Goal: Information Seeking & Learning: Learn about a topic

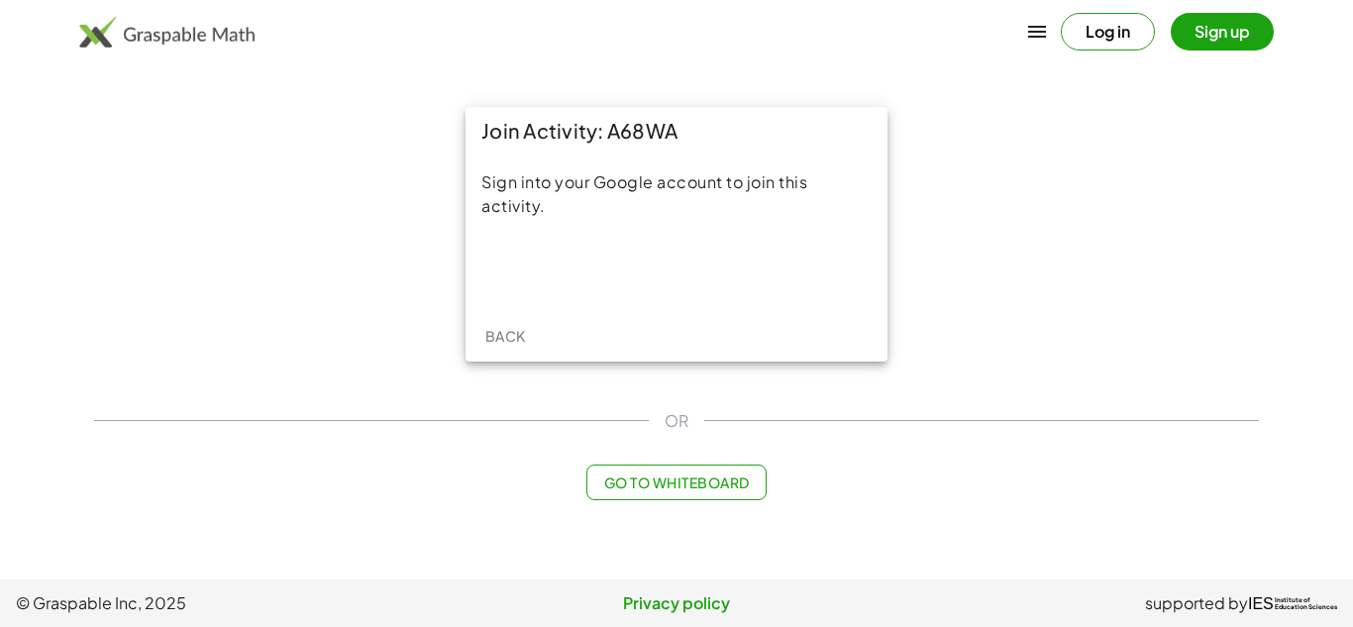
click at [815, 528] on main "Join Activity: A68WA Sign into your Google account to join this activity. Back …" at bounding box center [676, 290] width 1353 height 580
click at [1072, 32] on button "Log in" at bounding box center [1108, 32] width 94 height 38
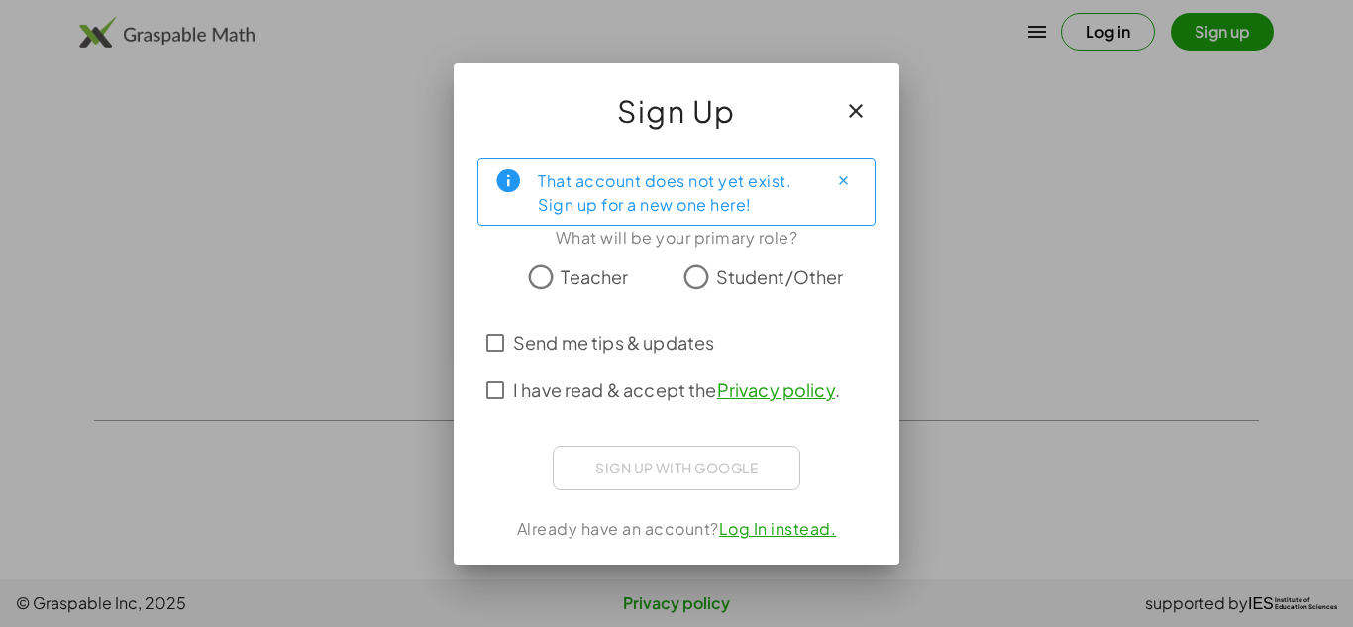
click at [873, 120] on button "button" at bounding box center [856, 111] width 48 height 48
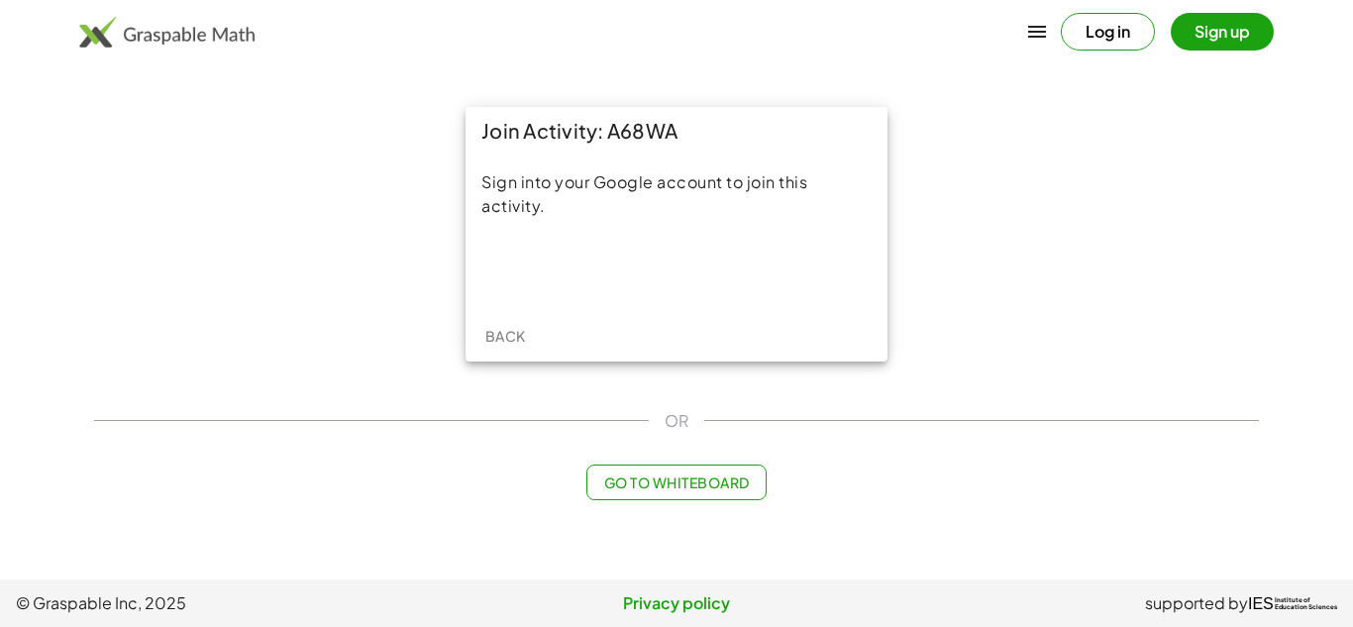
click at [512, 338] on span "Back" at bounding box center [504, 336] width 41 height 18
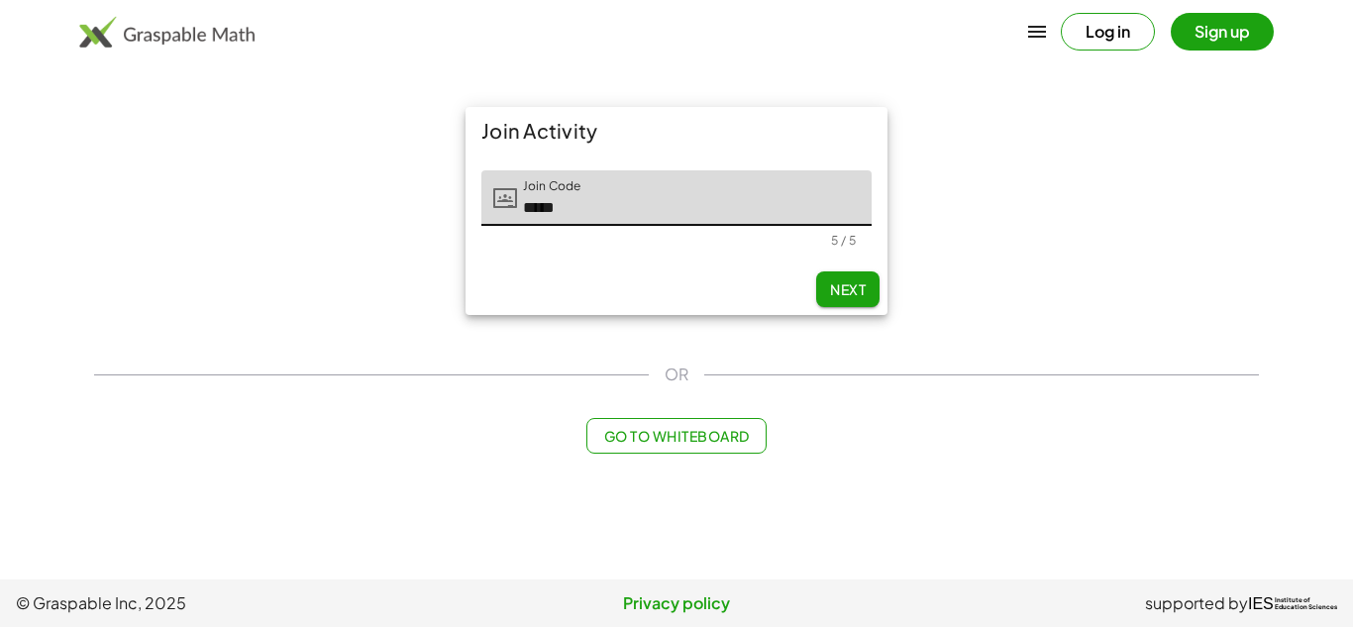
click at [869, 293] on button "Next" at bounding box center [847, 289] width 63 height 36
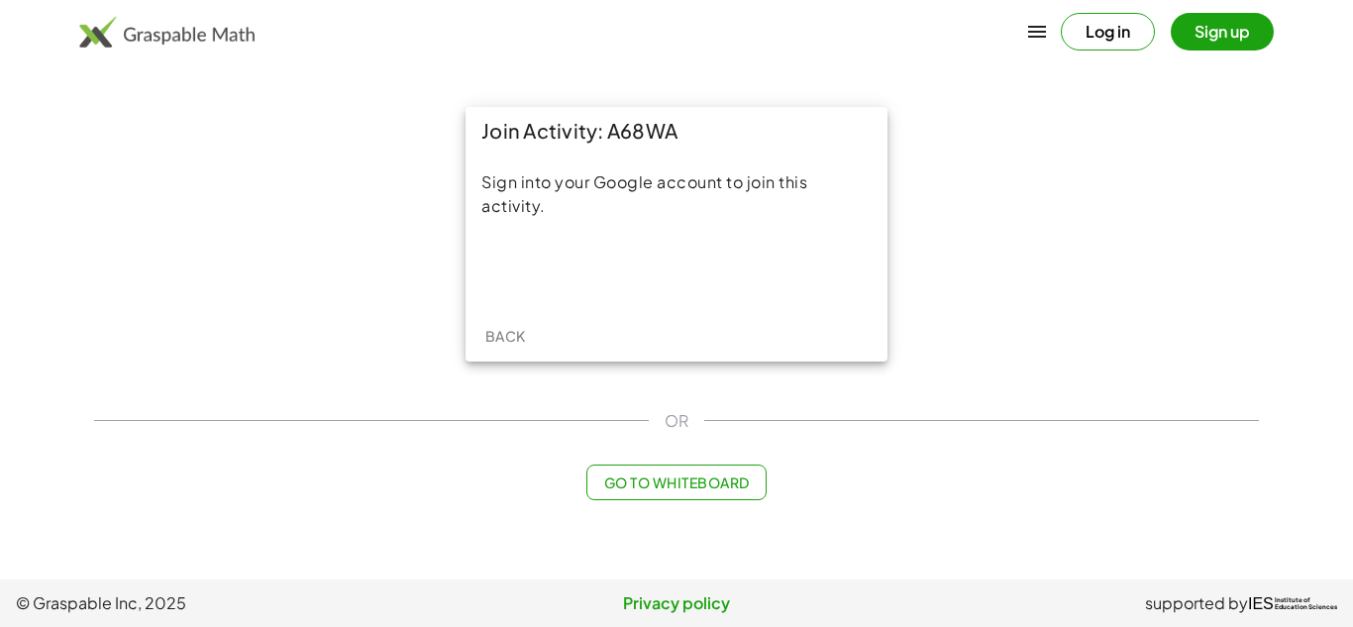
click at [1129, 37] on button "Log in" at bounding box center [1108, 32] width 94 height 38
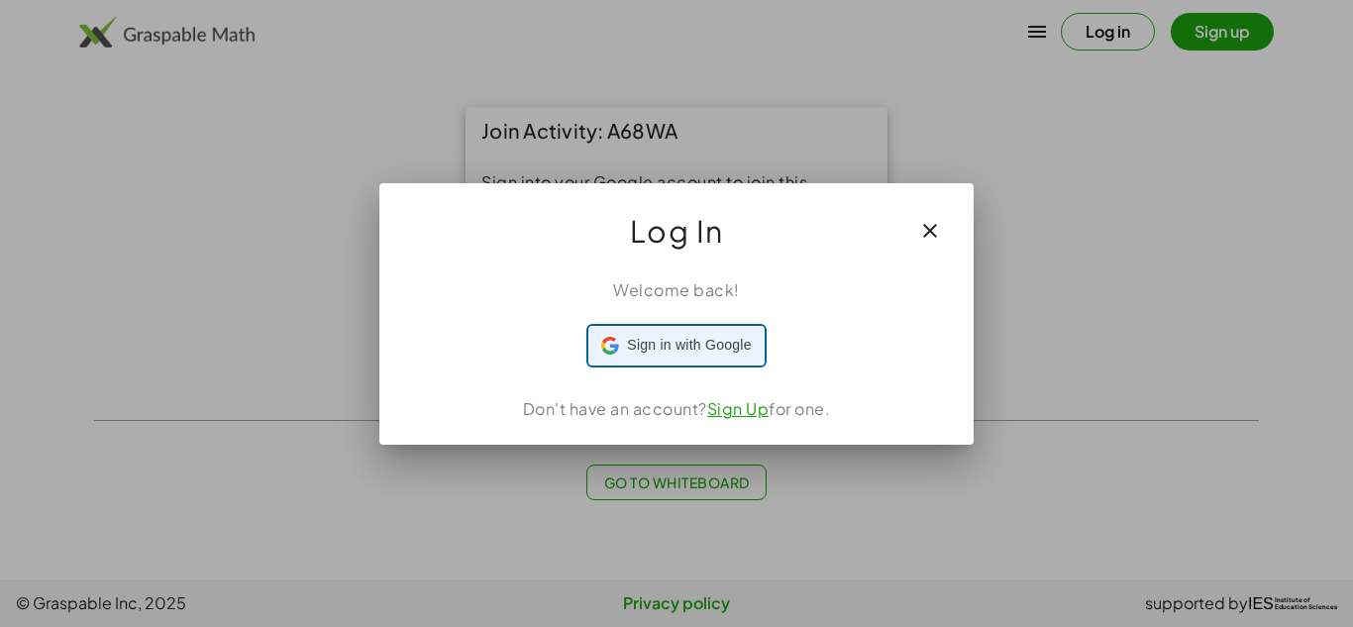
click at [721, 339] on span "Sign in with Google" at bounding box center [689, 345] width 124 height 21
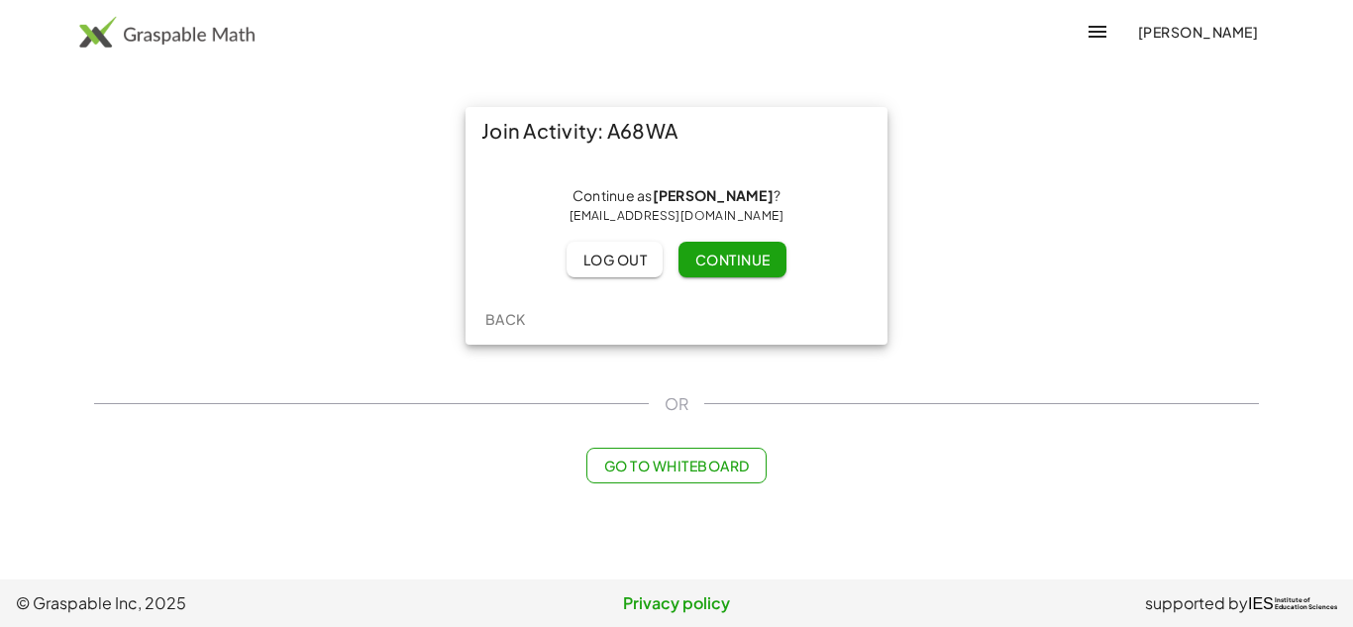
click at [751, 252] on span "Continue" at bounding box center [731, 260] width 75 height 18
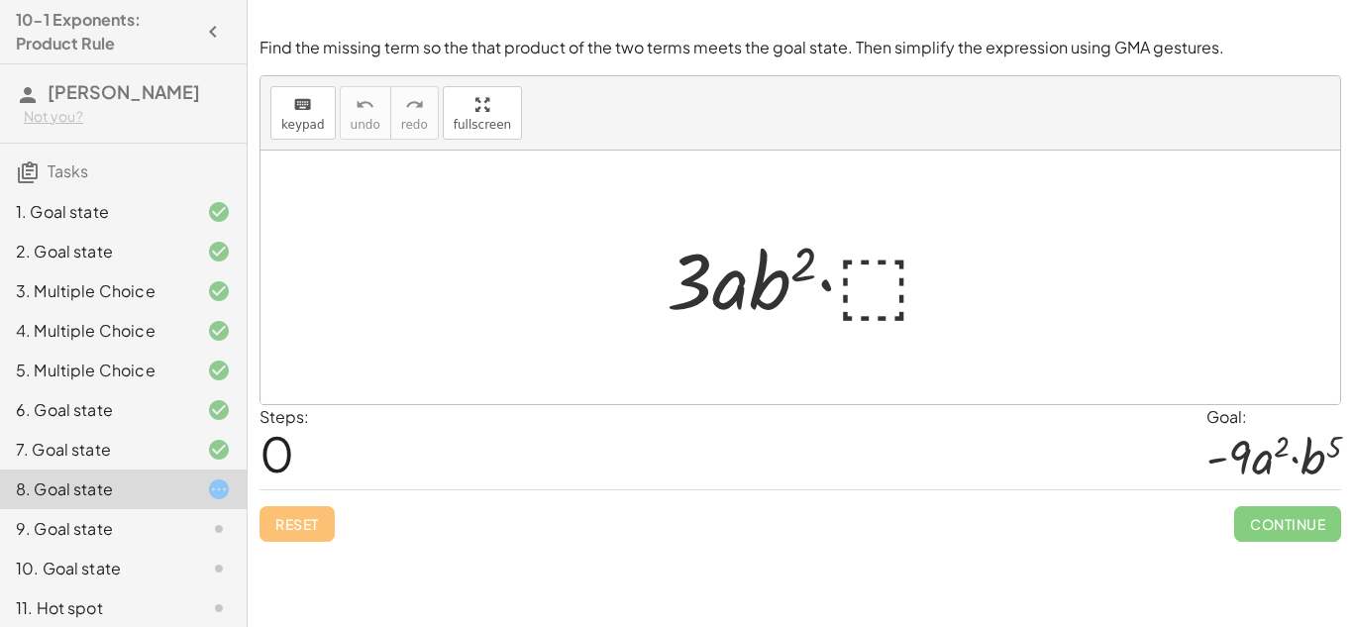
scroll to position [73, 0]
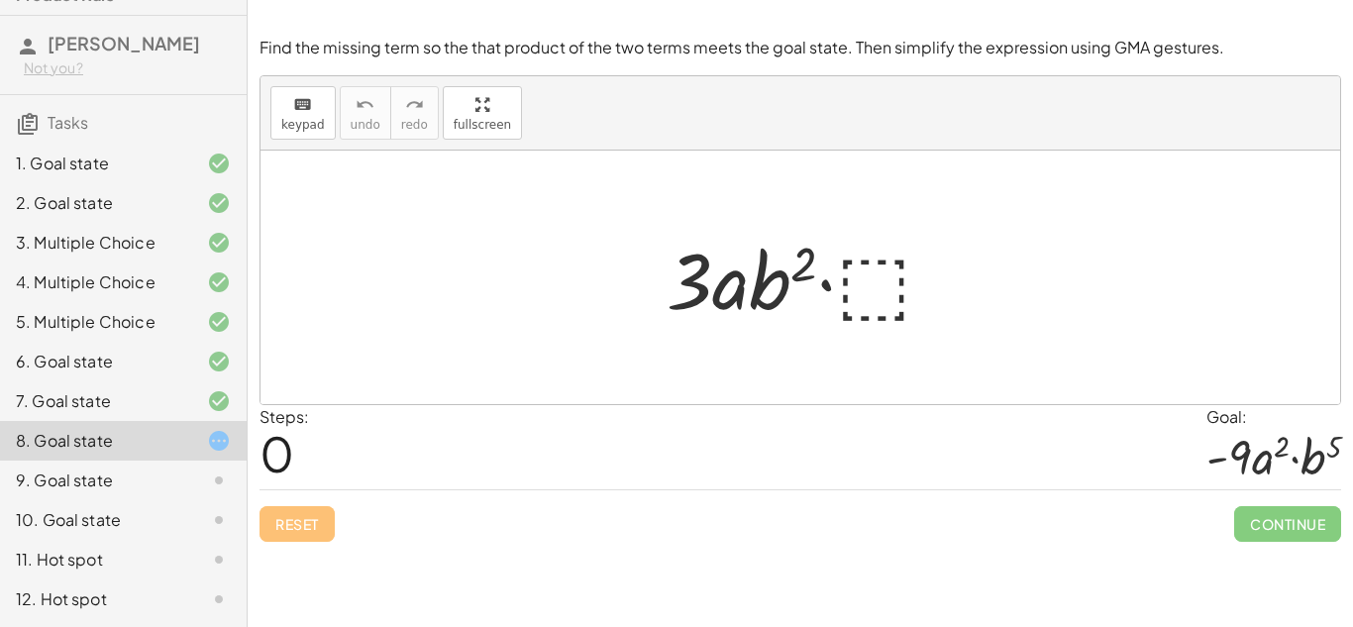
click at [195, 512] on div at bounding box center [202, 520] width 55 height 24
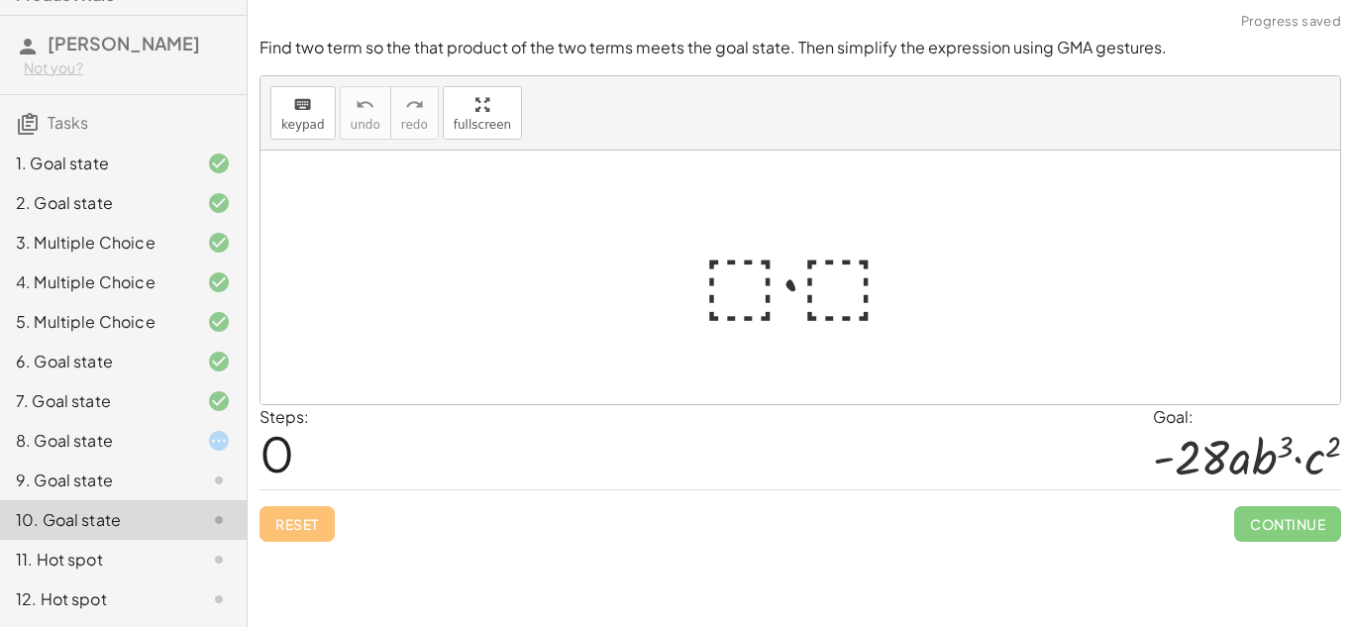
click at [144, 477] on div "9. Goal state" at bounding box center [95, 481] width 159 height 24
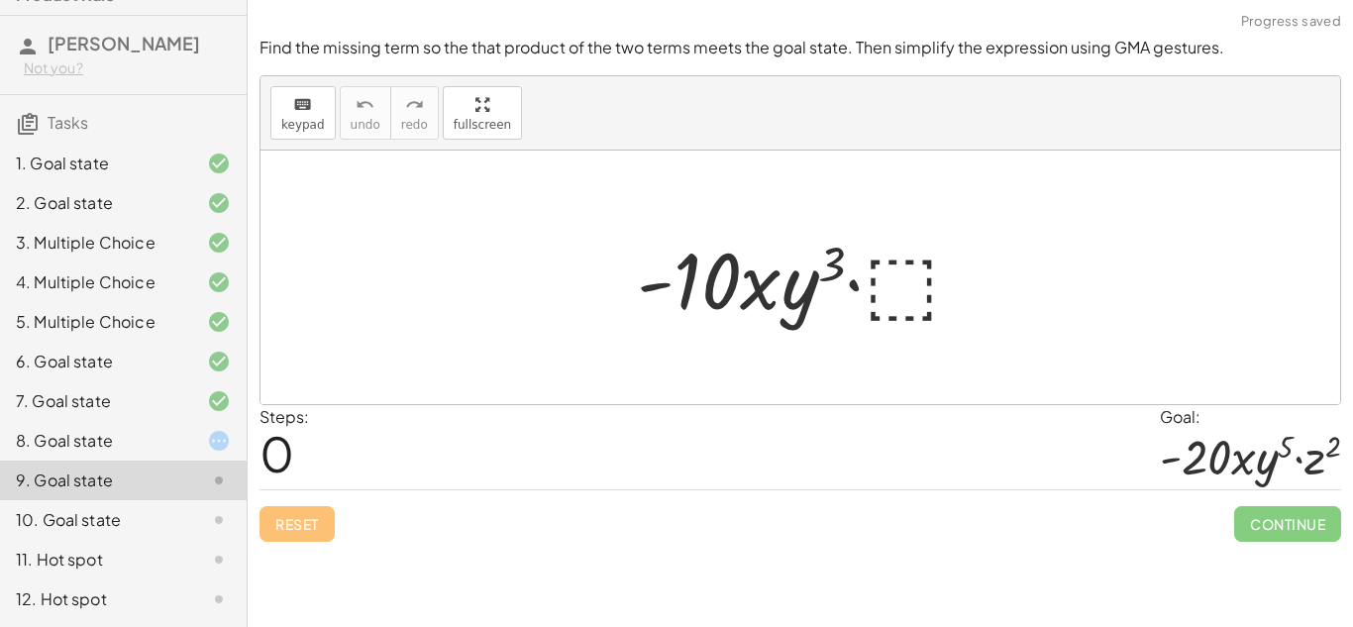
click at [151, 518] on div "10. Goal state" at bounding box center [95, 520] width 159 height 24
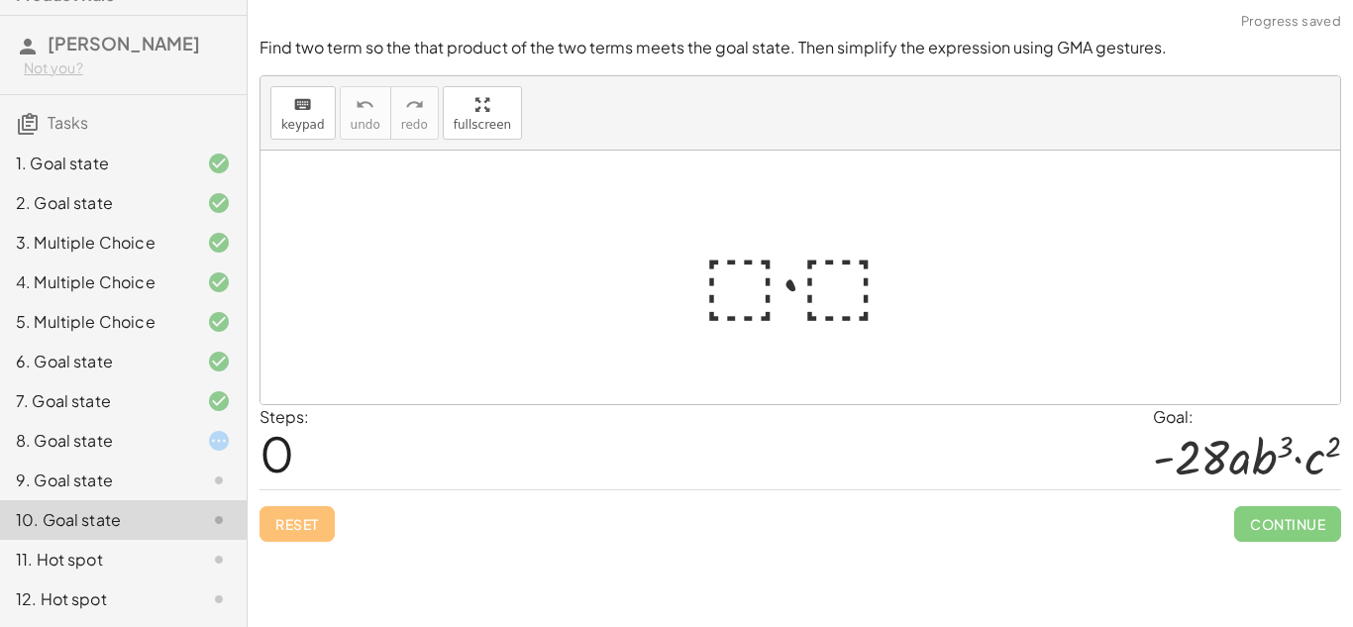
click at [159, 578] on div "11. Hot spot" at bounding box center [123, 560] width 247 height 40
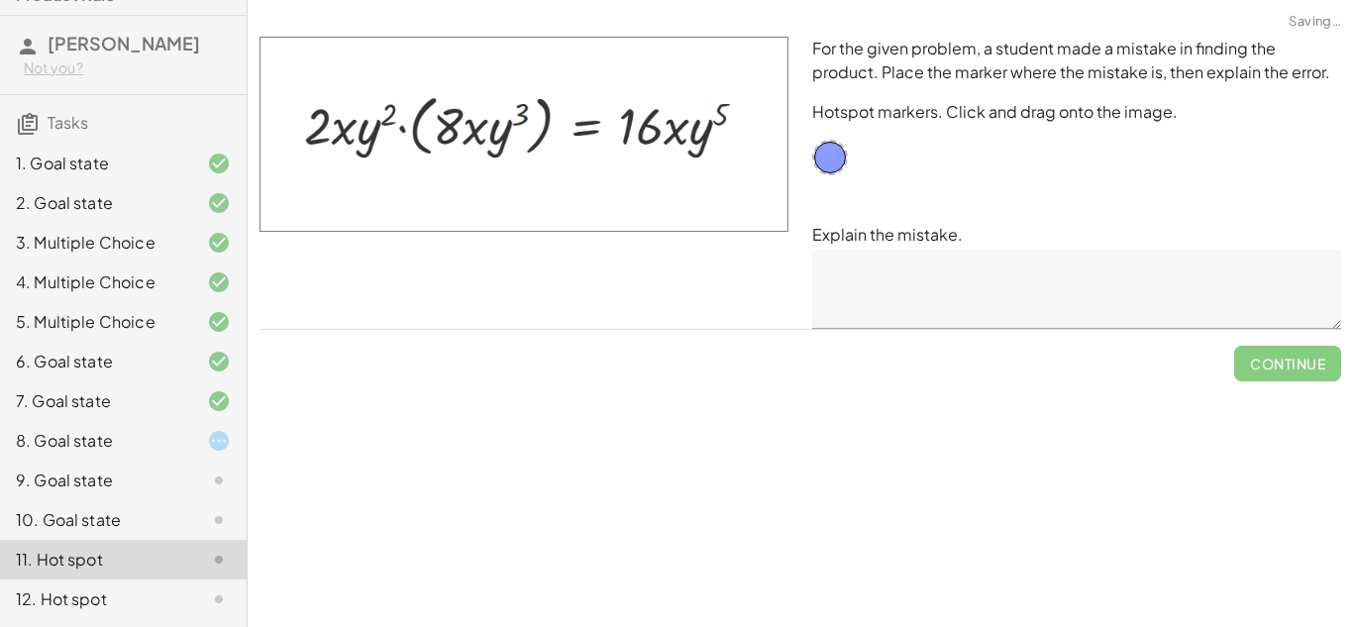
click at [175, 606] on div at bounding box center [202, 599] width 55 height 24
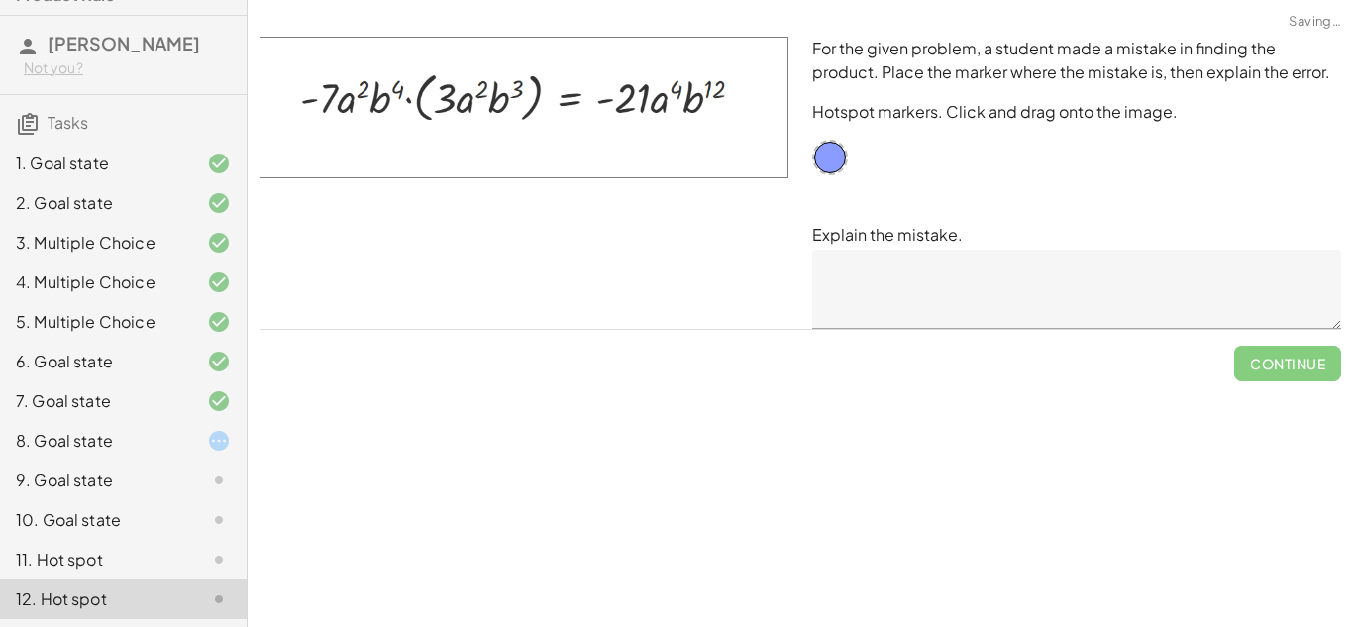
click at [167, 500] on div "8. Goal state" at bounding box center [123, 520] width 247 height 40
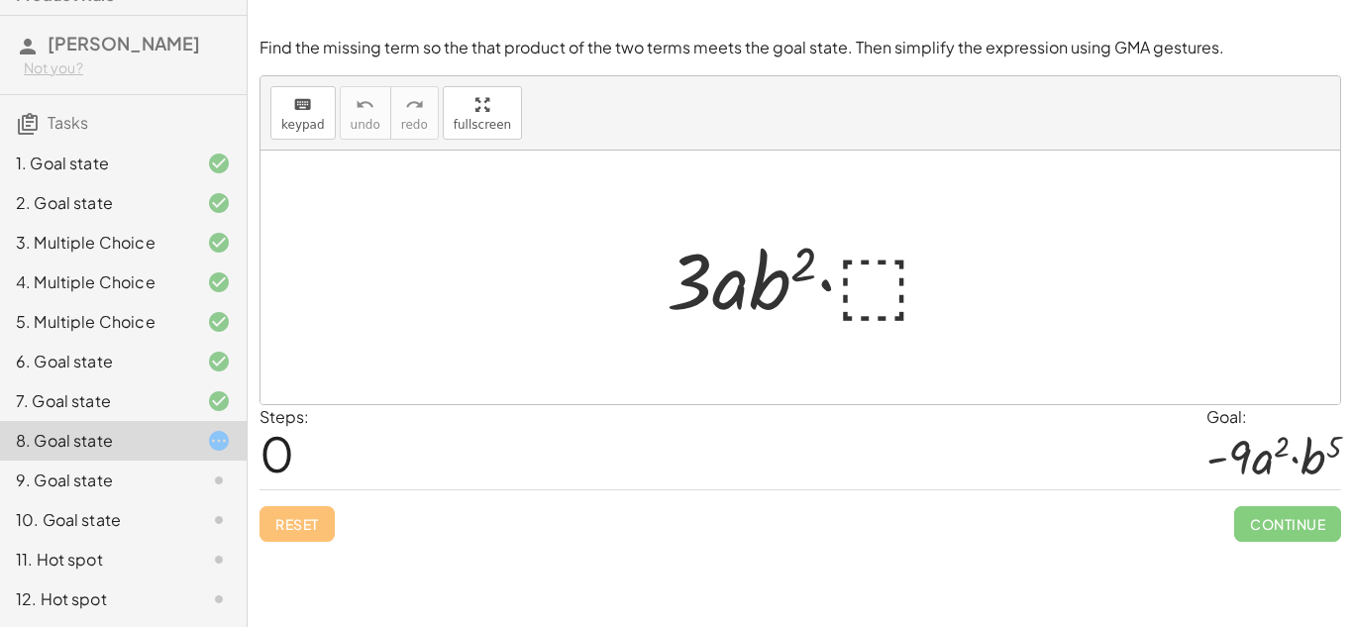
click at [1, 589] on div "12. Hot spot" at bounding box center [123, 600] width 247 height 40
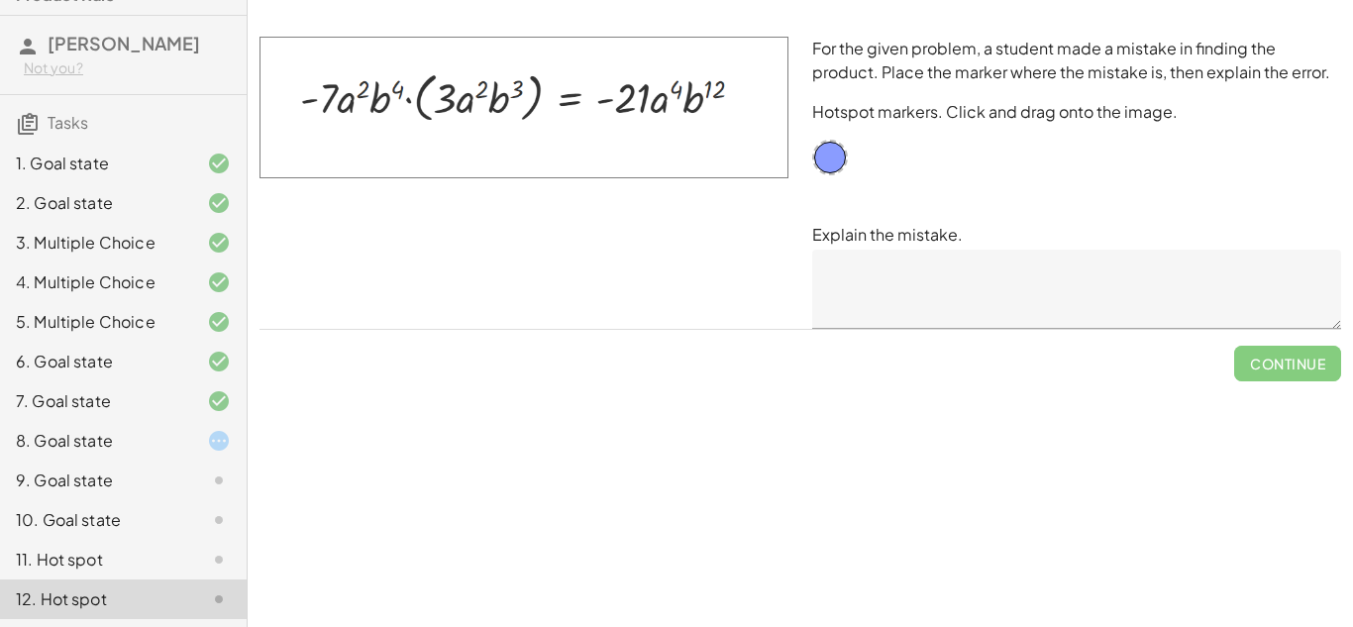
click at [51, 441] on div "8. Goal state" at bounding box center [95, 441] width 159 height 24
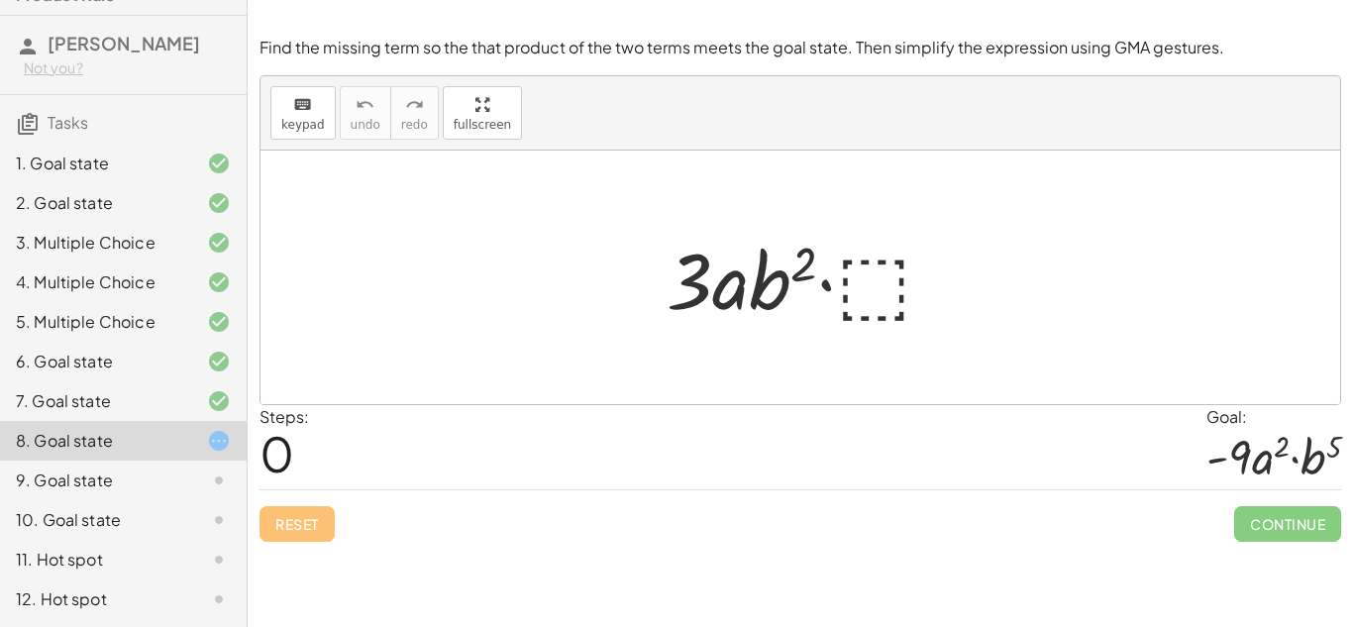
click at [113, 580] on div "10. Goal state" at bounding box center [123, 600] width 247 height 40
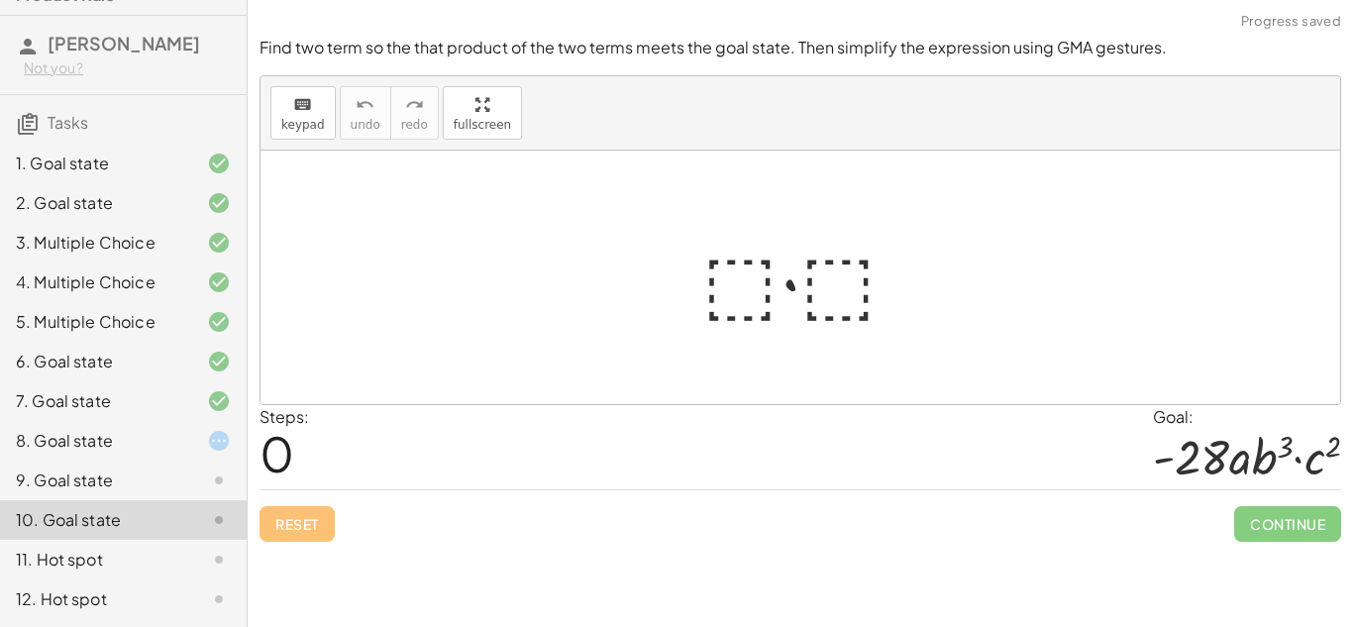
click at [143, 563] on div "11. Hot spot" at bounding box center [95, 560] width 159 height 24
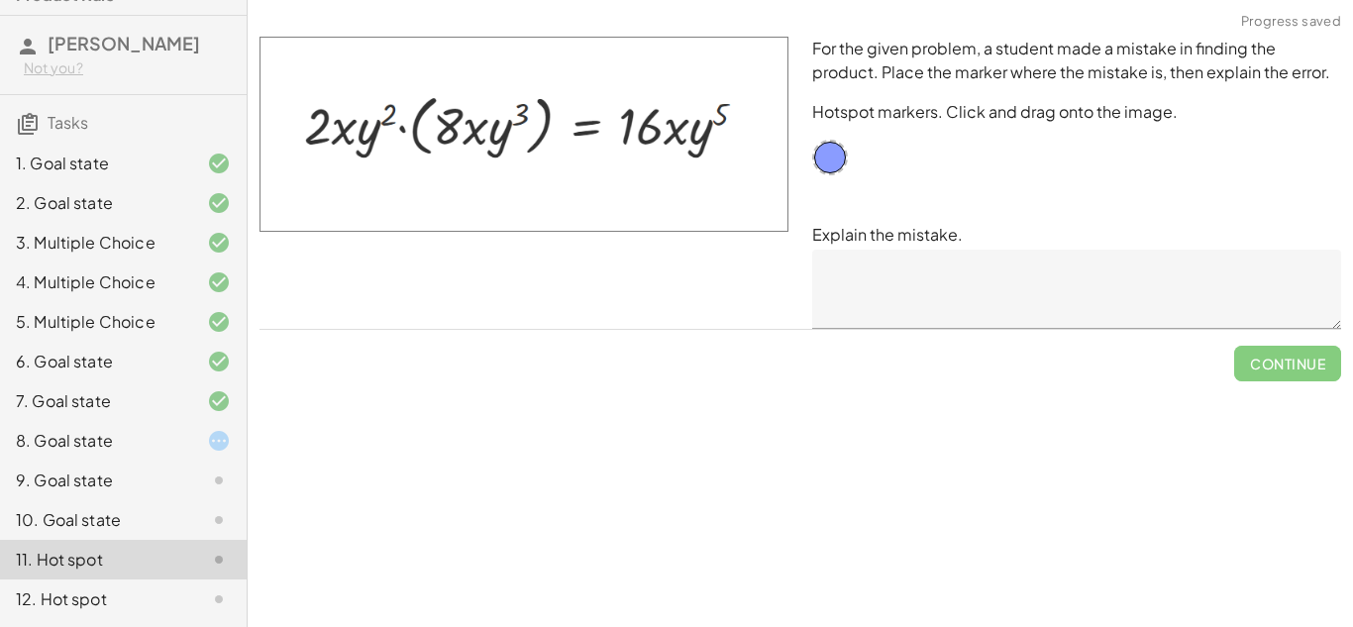
drag, startPoint x: 370, startPoint y: 132, endPoint x: 494, endPoint y: 141, distance: 125.1
click at [494, 141] on img at bounding box center [524, 134] width 529 height 195
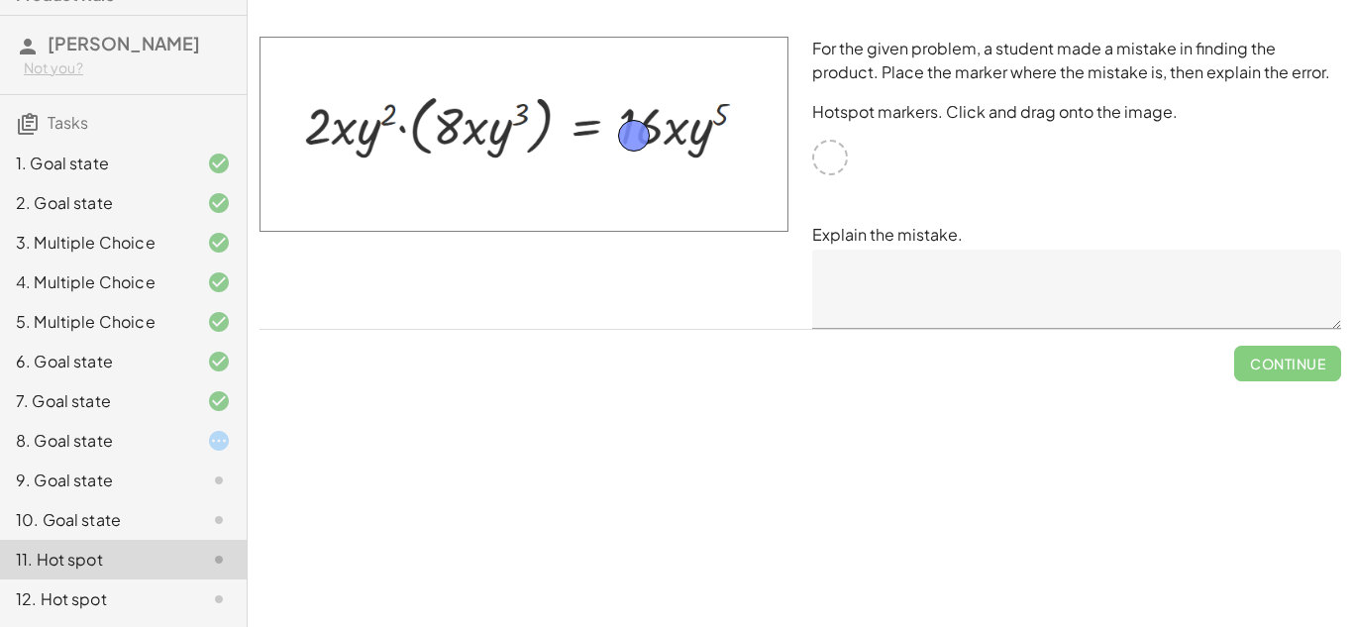
drag, startPoint x: 828, startPoint y: 160, endPoint x: 632, endPoint y: 139, distance: 197.4
drag, startPoint x: 649, startPoint y: 143, endPoint x: 570, endPoint y: 134, distance: 79.8
click at [570, 134] on img at bounding box center [524, 134] width 529 height 195
drag, startPoint x: 629, startPoint y: 133, endPoint x: 503, endPoint y: 128, distance: 125.9
drag, startPoint x: 503, startPoint y: 128, endPoint x: 396, endPoint y: 127, distance: 107.0
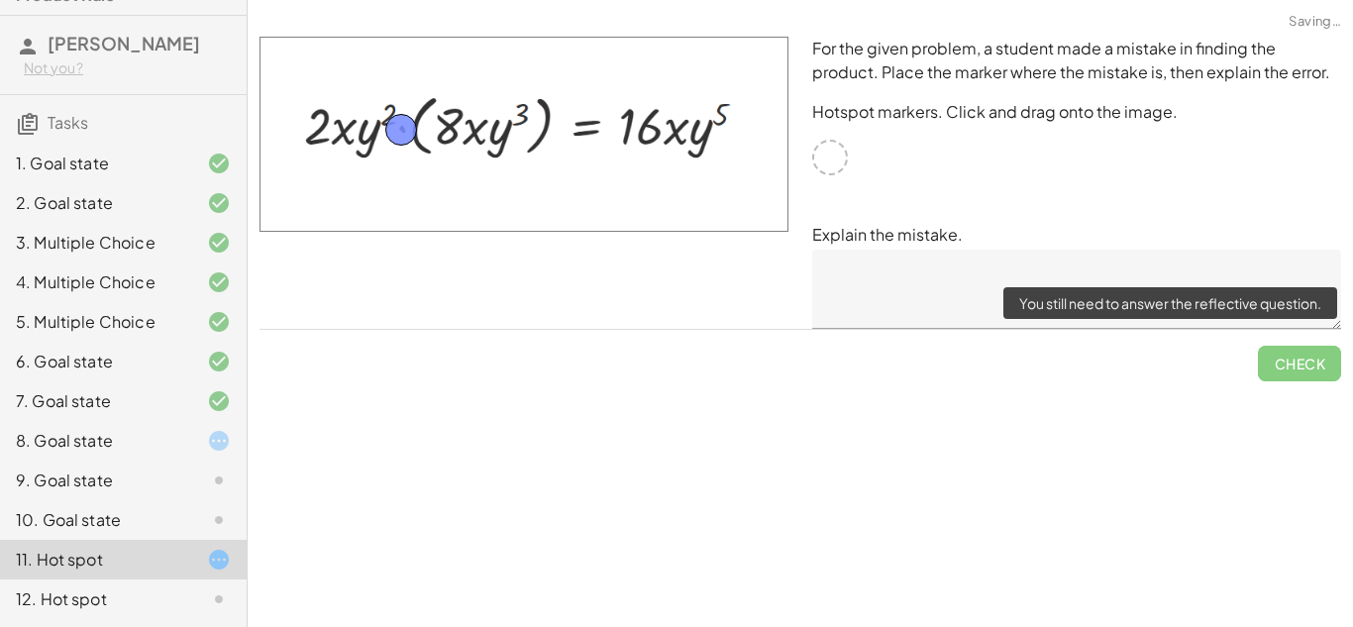
click at [1340, 366] on span "Check" at bounding box center [1299, 356] width 83 height 52
click at [1313, 361] on span "Check" at bounding box center [1299, 356] width 83 height 52
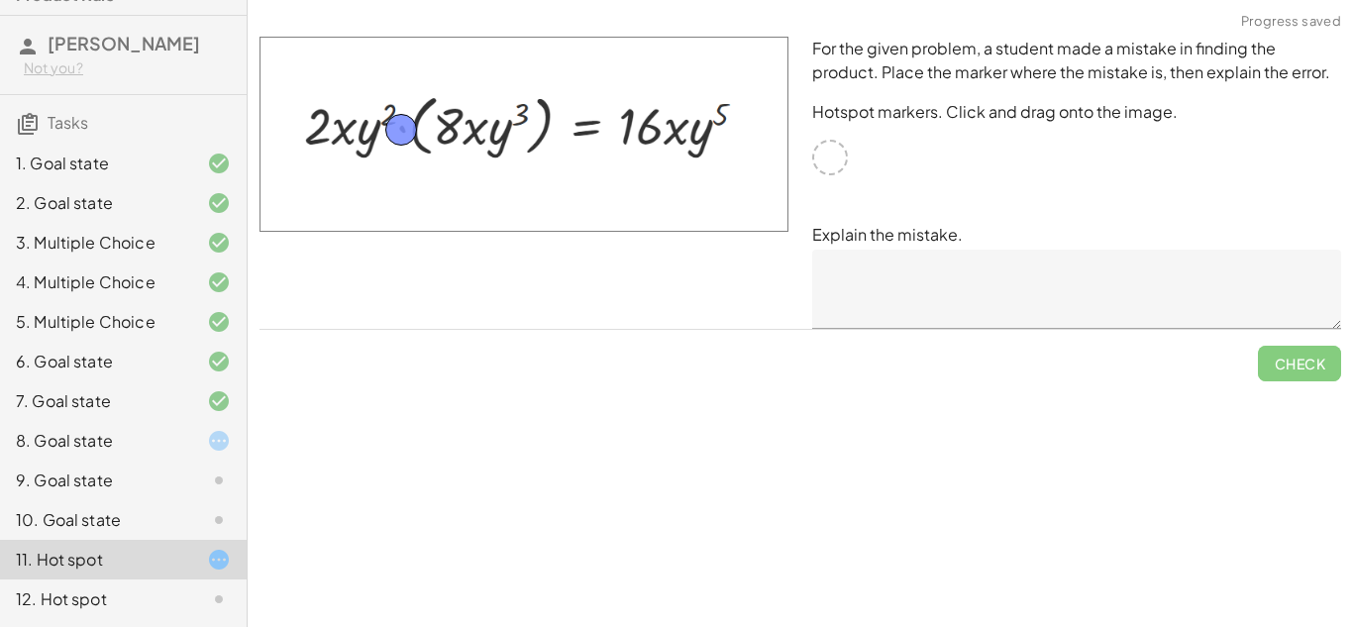
click at [723, 135] on img at bounding box center [524, 134] width 529 height 195
drag, startPoint x: 442, startPoint y: 128, endPoint x: 466, endPoint y: 157, distance: 37.3
click at [466, 157] on img at bounding box center [524, 134] width 529 height 195
drag, startPoint x: 398, startPoint y: 139, endPoint x: 829, endPoint y: 163, distance: 431.6
click at [175, 590] on div at bounding box center [202, 599] width 55 height 24
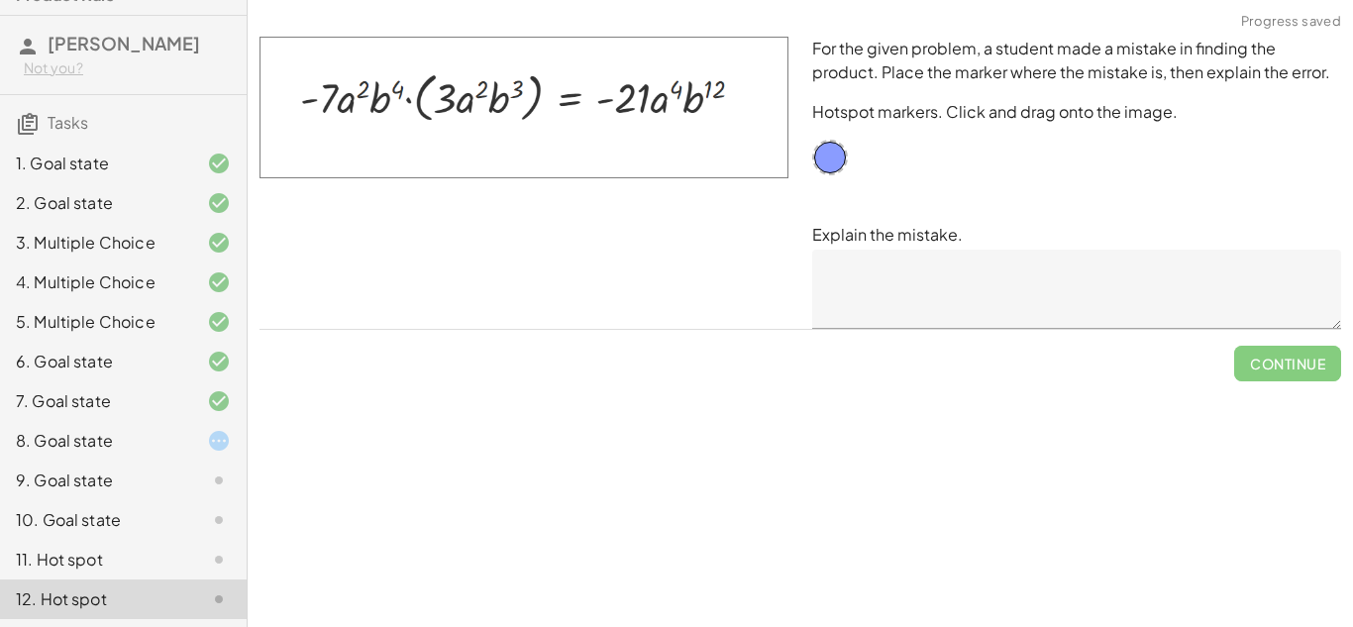
click at [5, 566] on div "11. Hot spot" at bounding box center [123, 560] width 247 height 40
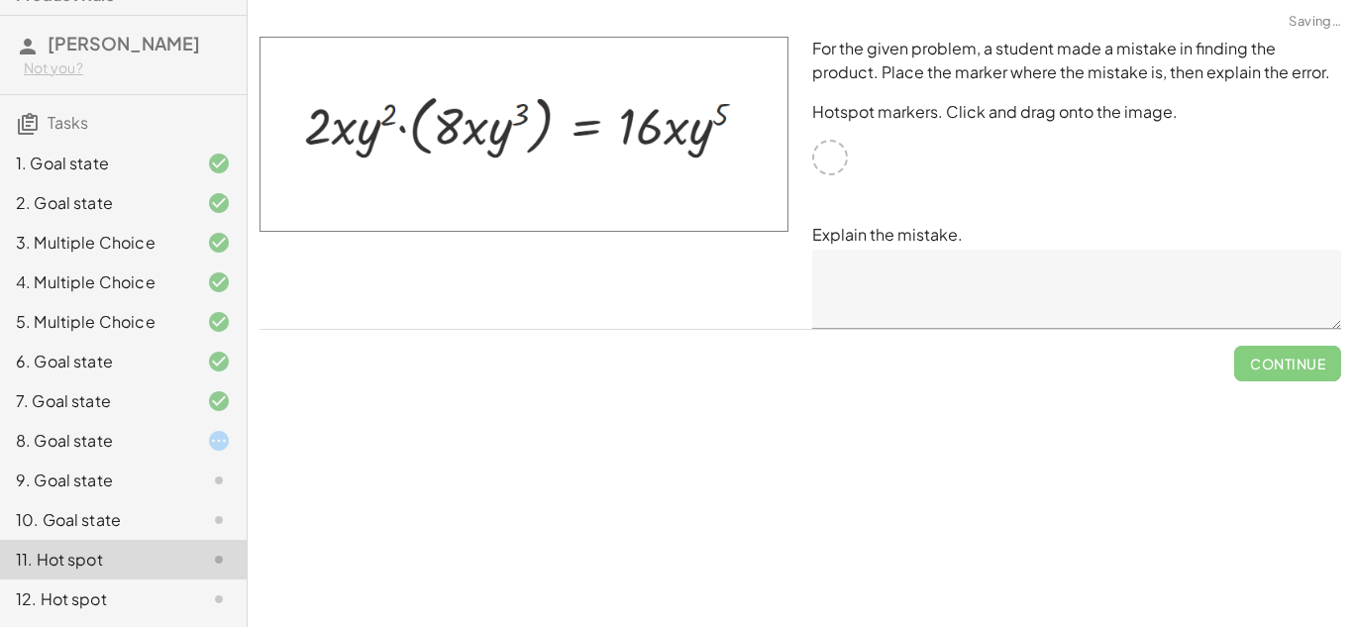
click at [75, 540] on div "9. Goal state" at bounding box center [123, 560] width 247 height 40
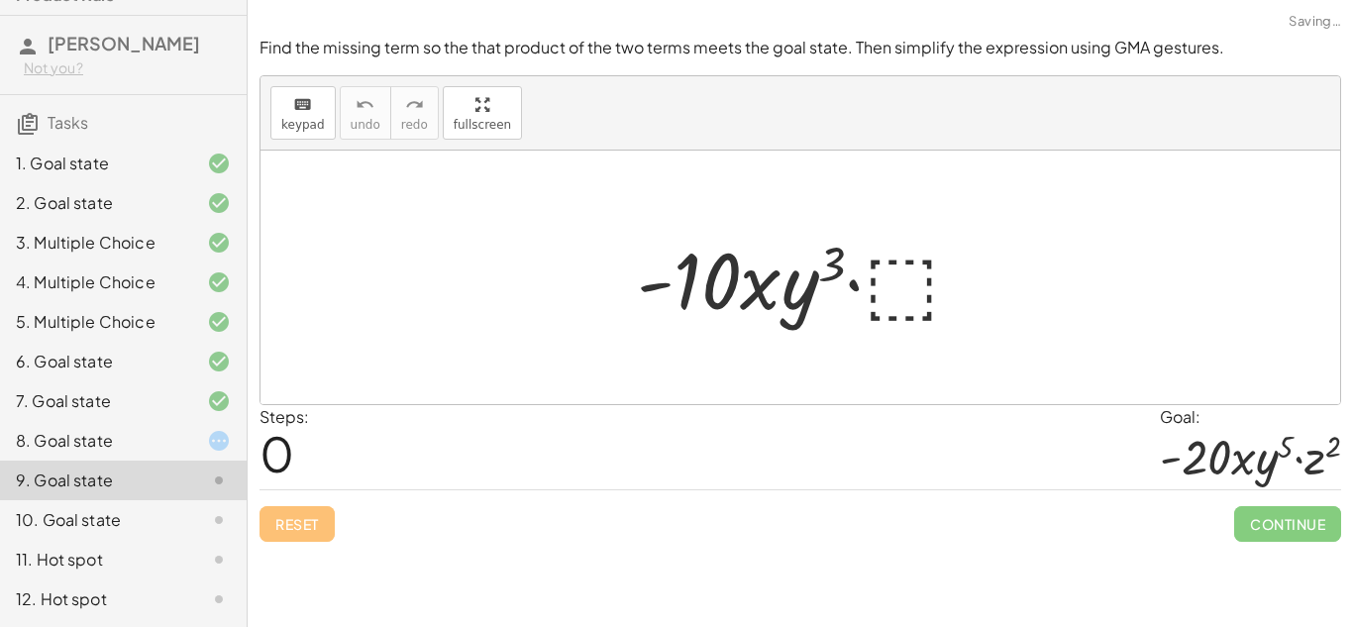
click at [37, 500] on div "8. Goal state" at bounding box center [123, 520] width 247 height 40
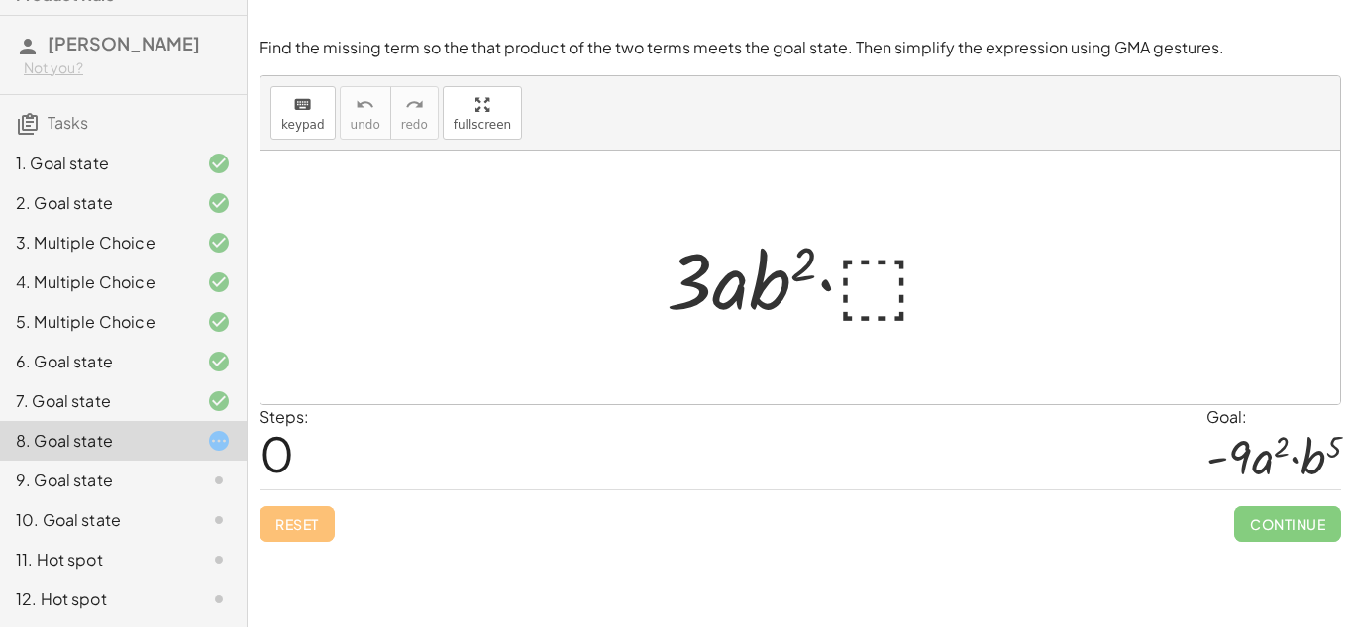
click at [517, 350] on div at bounding box center [801, 278] width 1080 height 254
click at [893, 303] on div at bounding box center [808, 278] width 303 height 102
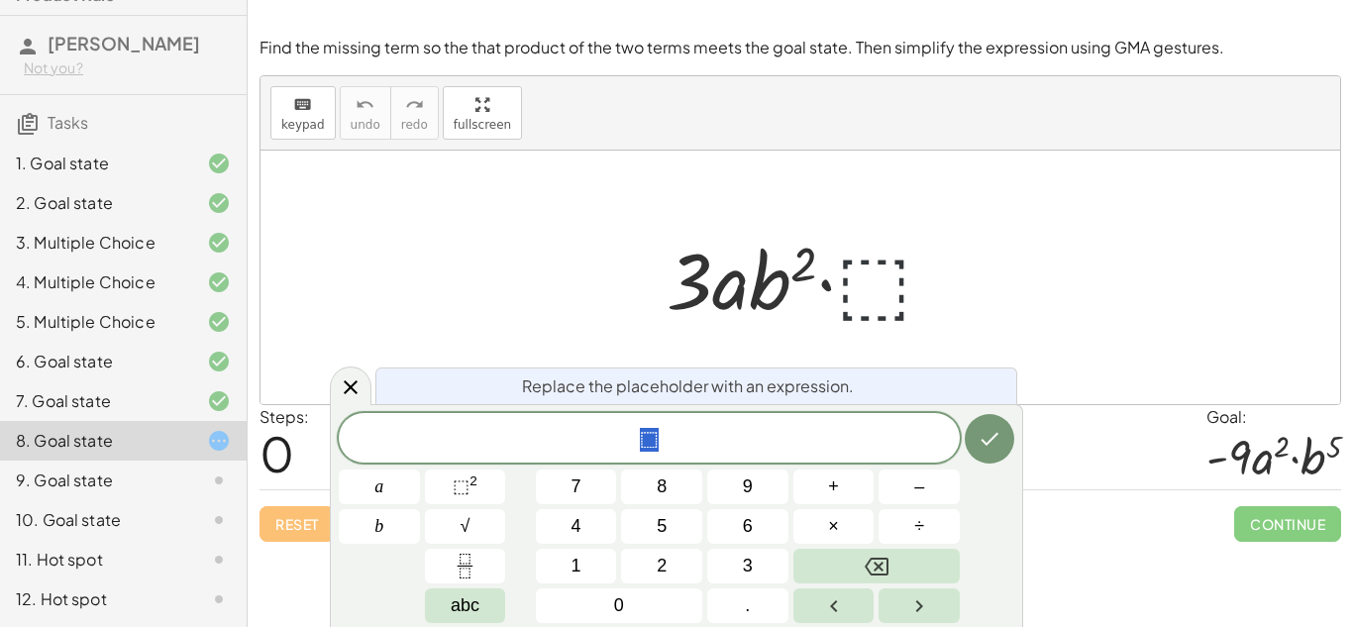
scroll to position [1, 0]
click at [668, 440] on span "⬚ ​" at bounding box center [649, 440] width 621 height 28
click at [130, 477] on div "9. Goal state" at bounding box center [95, 481] width 159 height 24
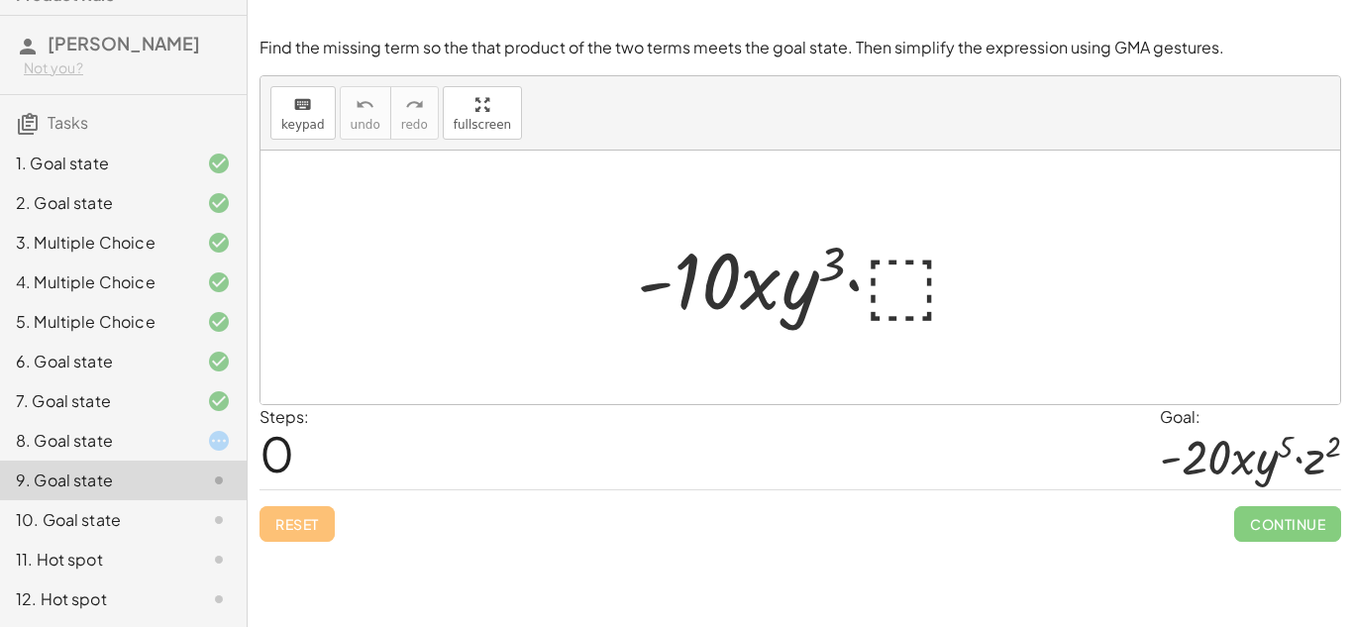
click at [152, 510] on div "10. Goal state" at bounding box center [95, 520] width 159 height 24
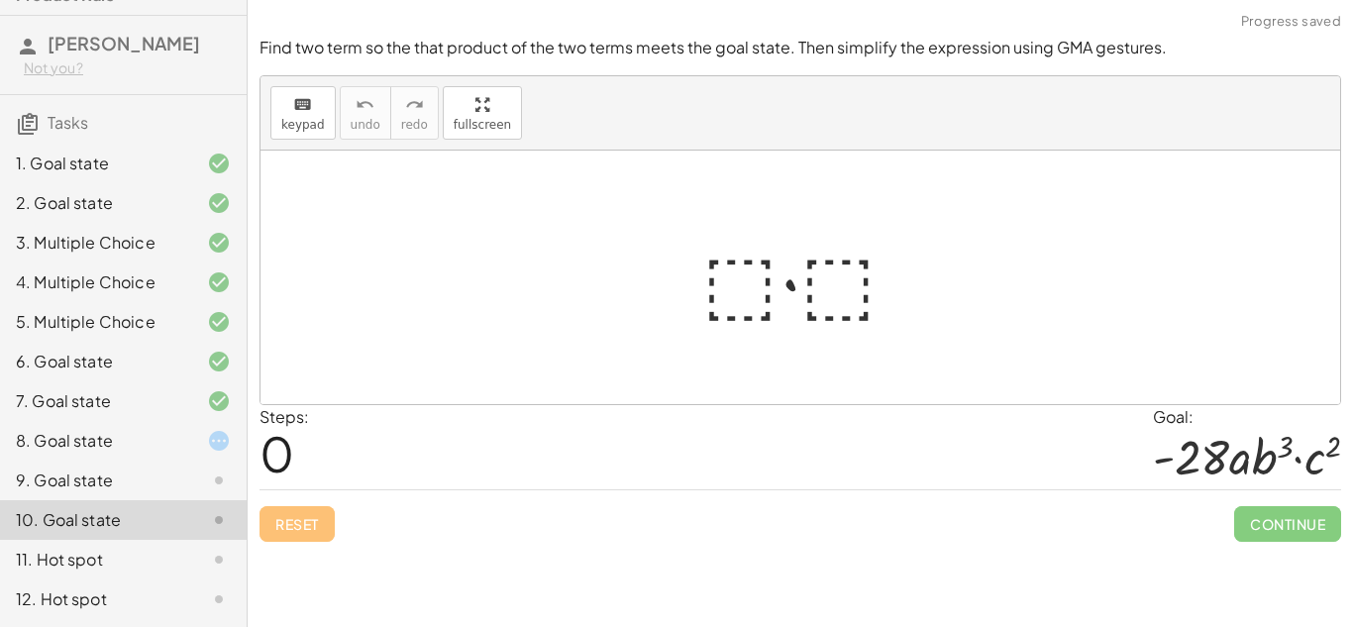
click at [157, 551] on div "11. Hot spot" at bounding box center [95, 560] width 159 height 24
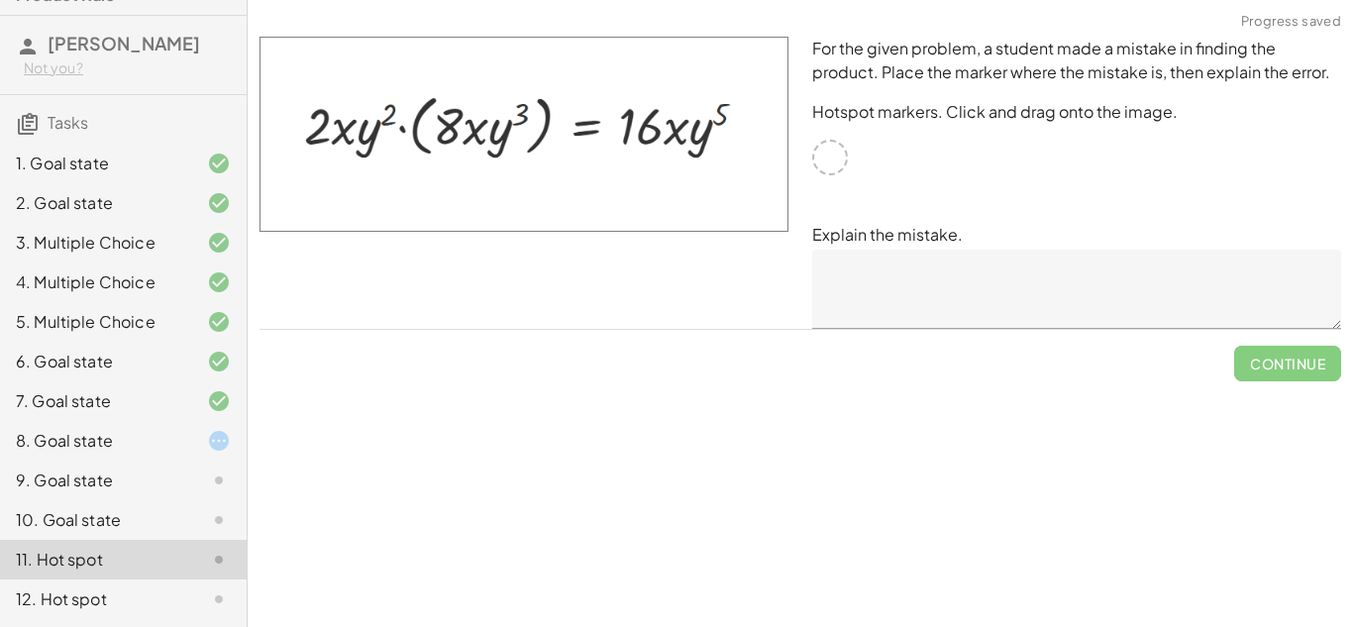
click at [149, 429] on div "8. Goal state" at bounding box center [95, 441] width 159 height 24
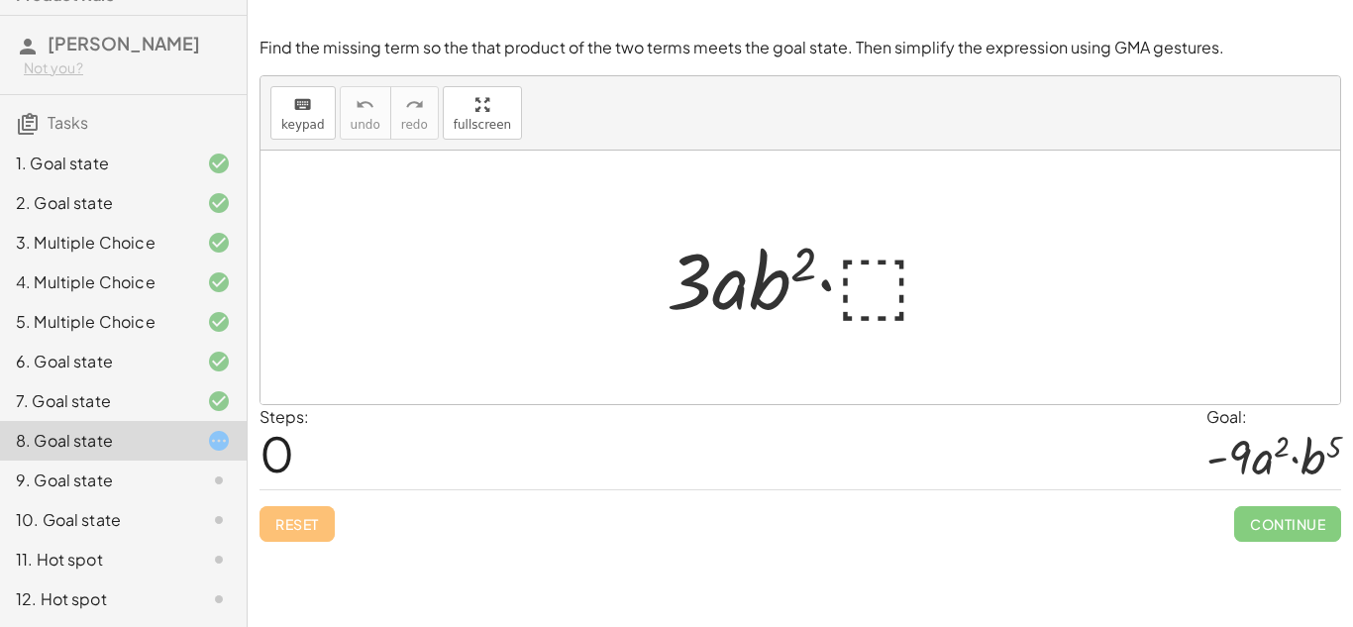
click at [187, 590] on div at bounding box center [202, 599] width 55 height 24
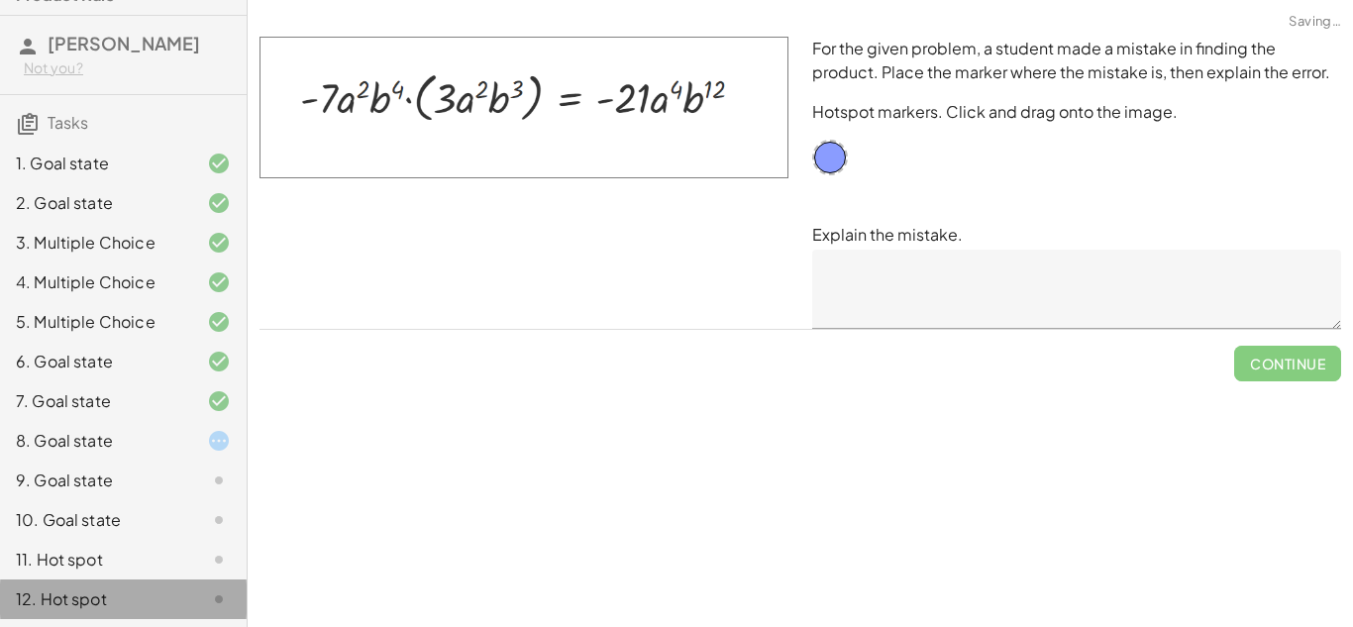
click at [187, 590] on div at bounding box center [202, 599] width 55 height 24
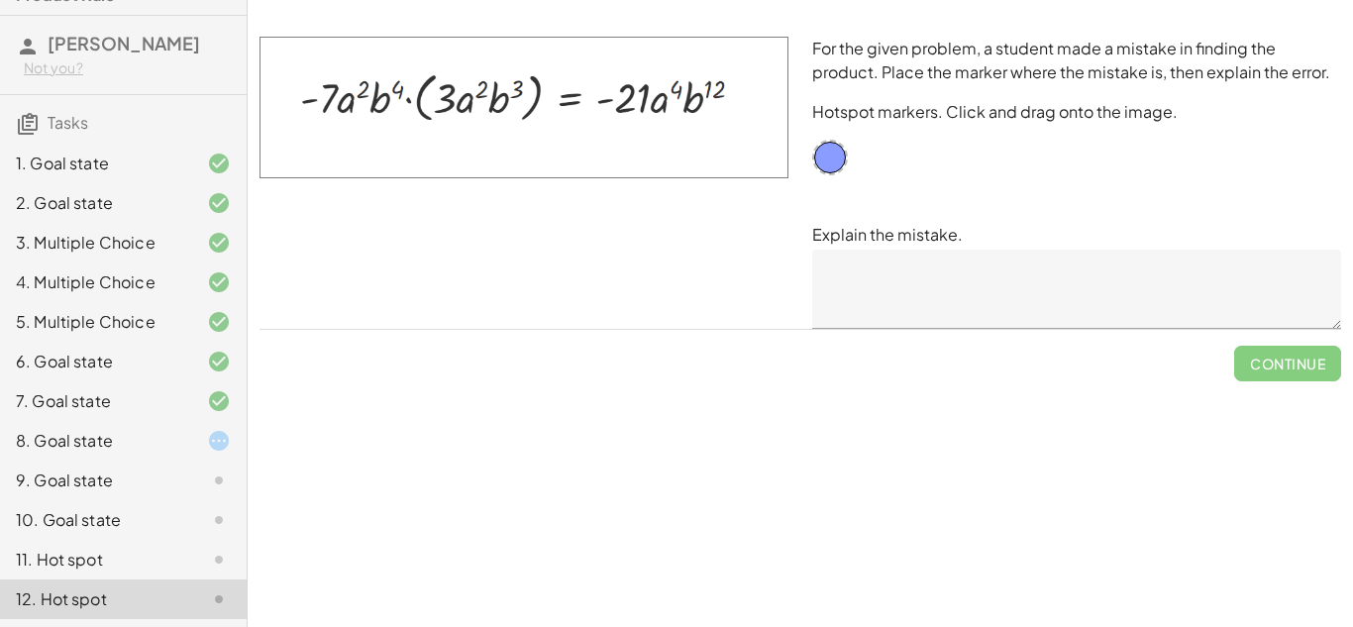
click at [203, 445] on div at bounding box center [202, 441] width 55 height 24
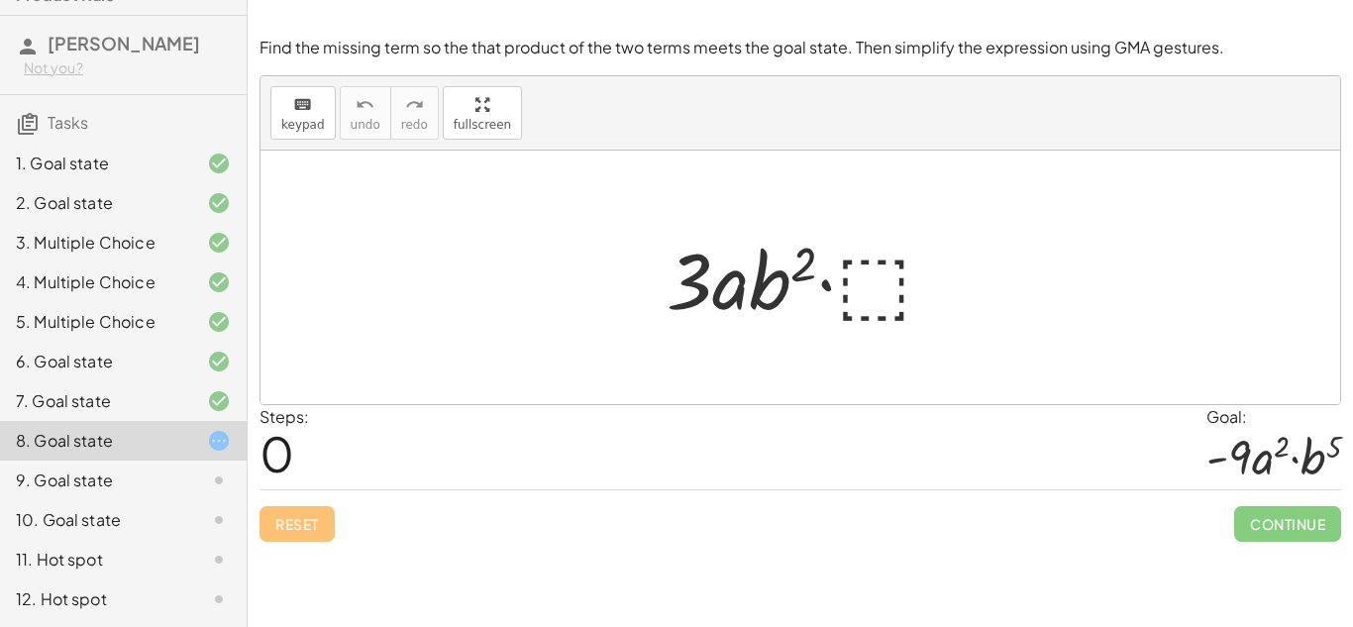
click at [0, 0] on div "Find the missing term so the that product of the two terms meets the goal state…" at bounding box center [0, 0] width 0 height 0
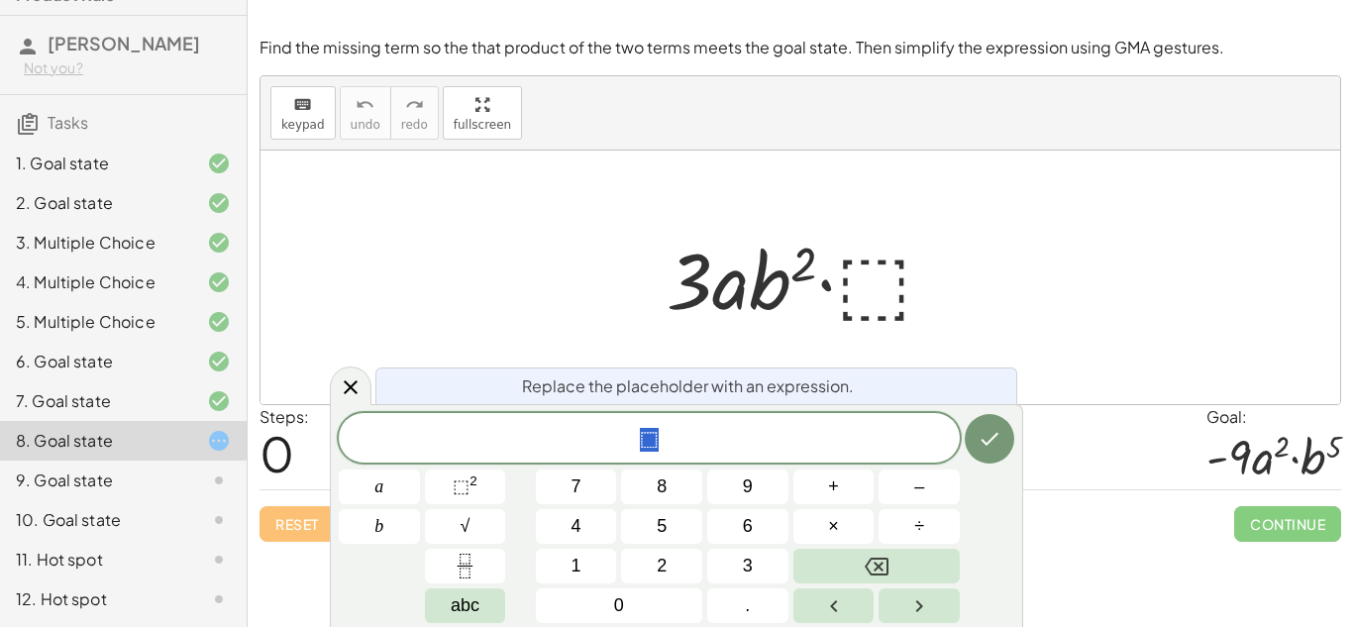
scroll to position [2, 0]
